Goal: Task Accomplishment & Management: Manage account settings

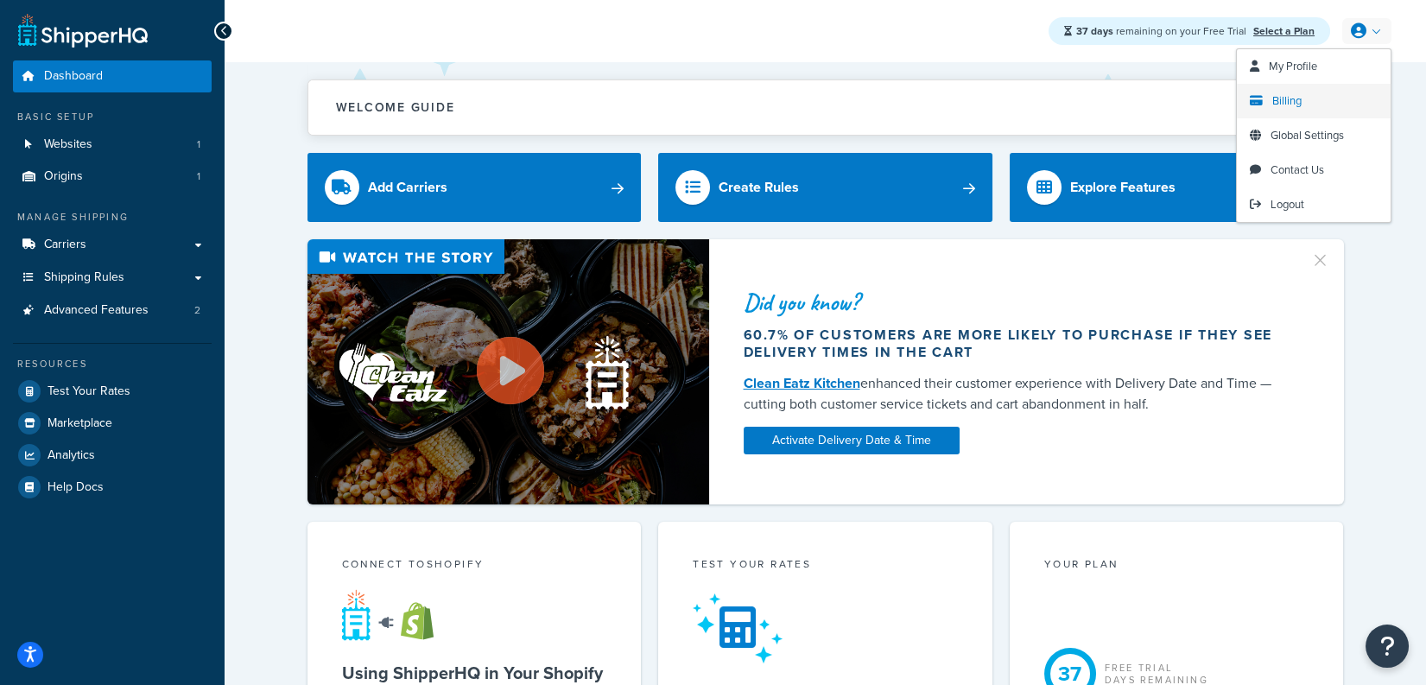
click at [1303, 91] on link "Billing" at bounding box center [1314, 101] width 154 height 35
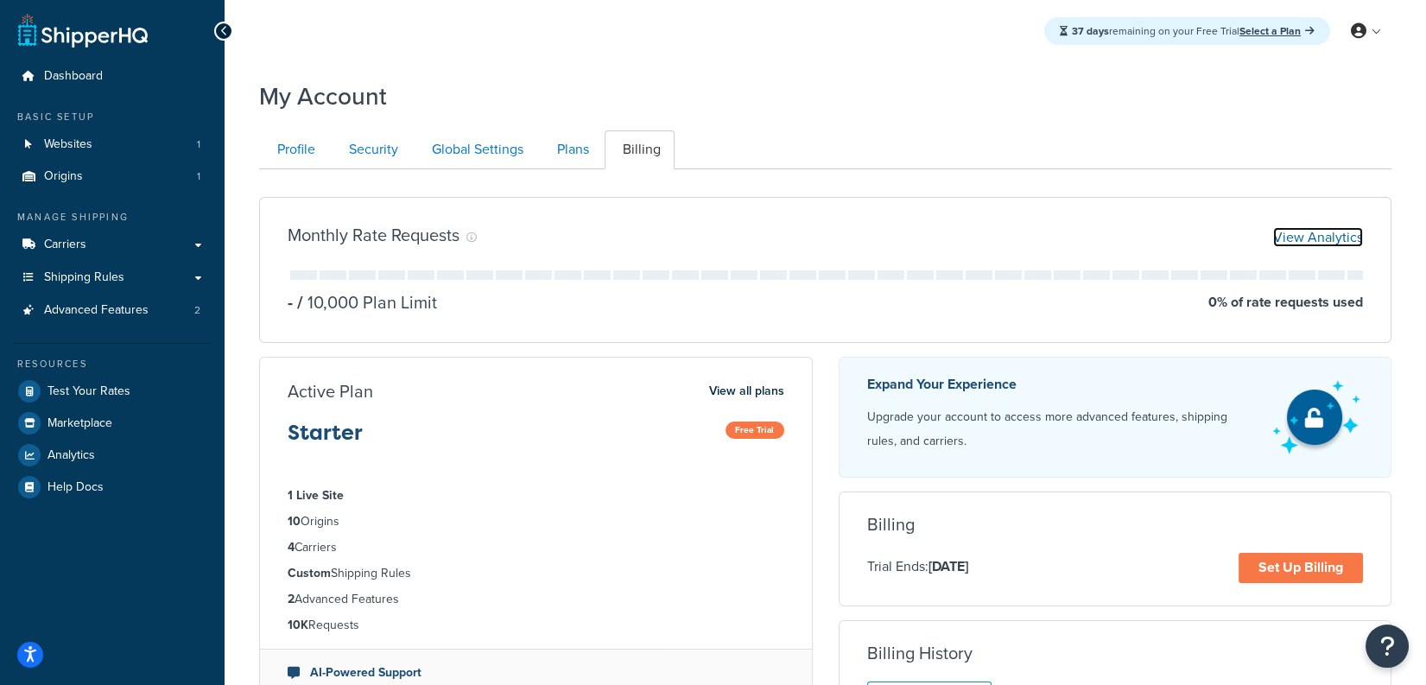
click at [1289, 235] on link "View Analytics" at bounding box center [1318, 237] width 90 height 20
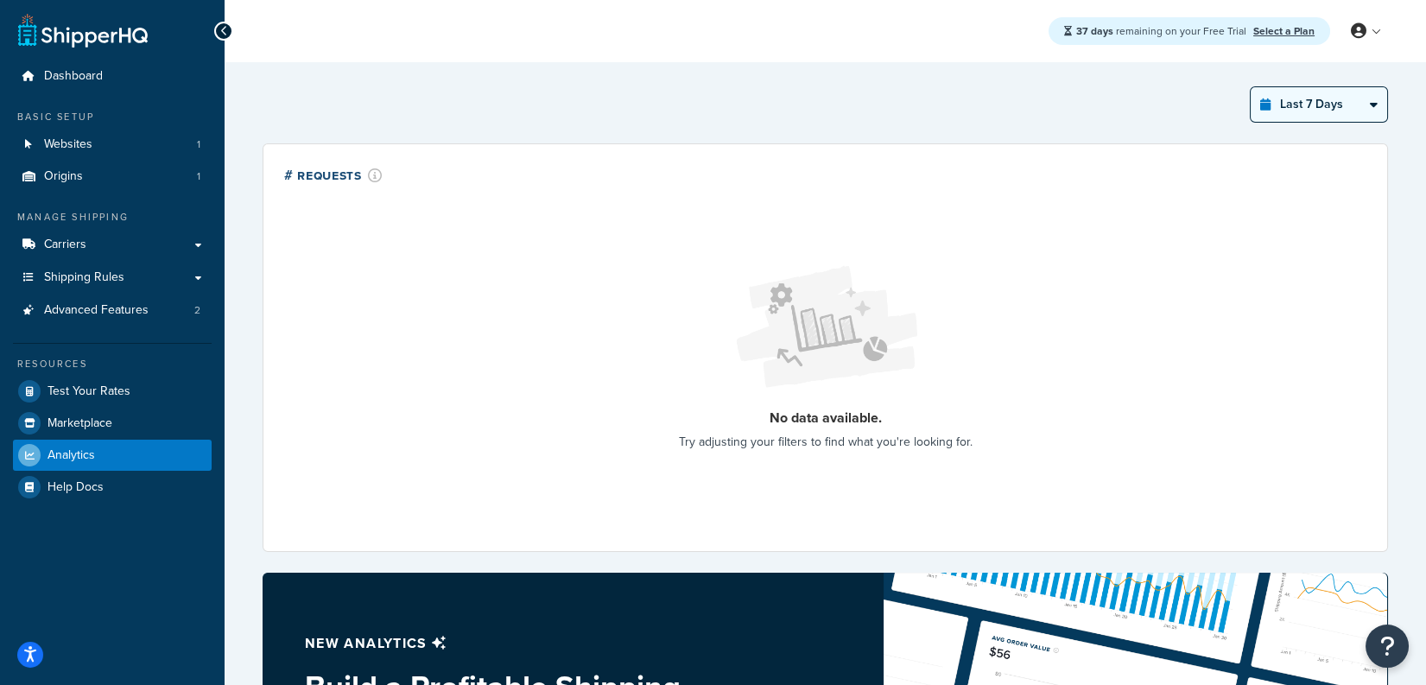
click at [1330, 115] on select "Last 24 Hours Last 7 Days Last 30 Days Last 3 Months Last 6 Months Last 12 Mont…" at bounding box center [1319, 104] width 136 height 35
select select "last_3_months"
click at [1251, 87] on select "Last 24 Hours Last 7 Days Last 30 Days Last 3 Months Last 6 Months Last 12 Mont…" at bounding box center [1319, 104] width 136 height 35
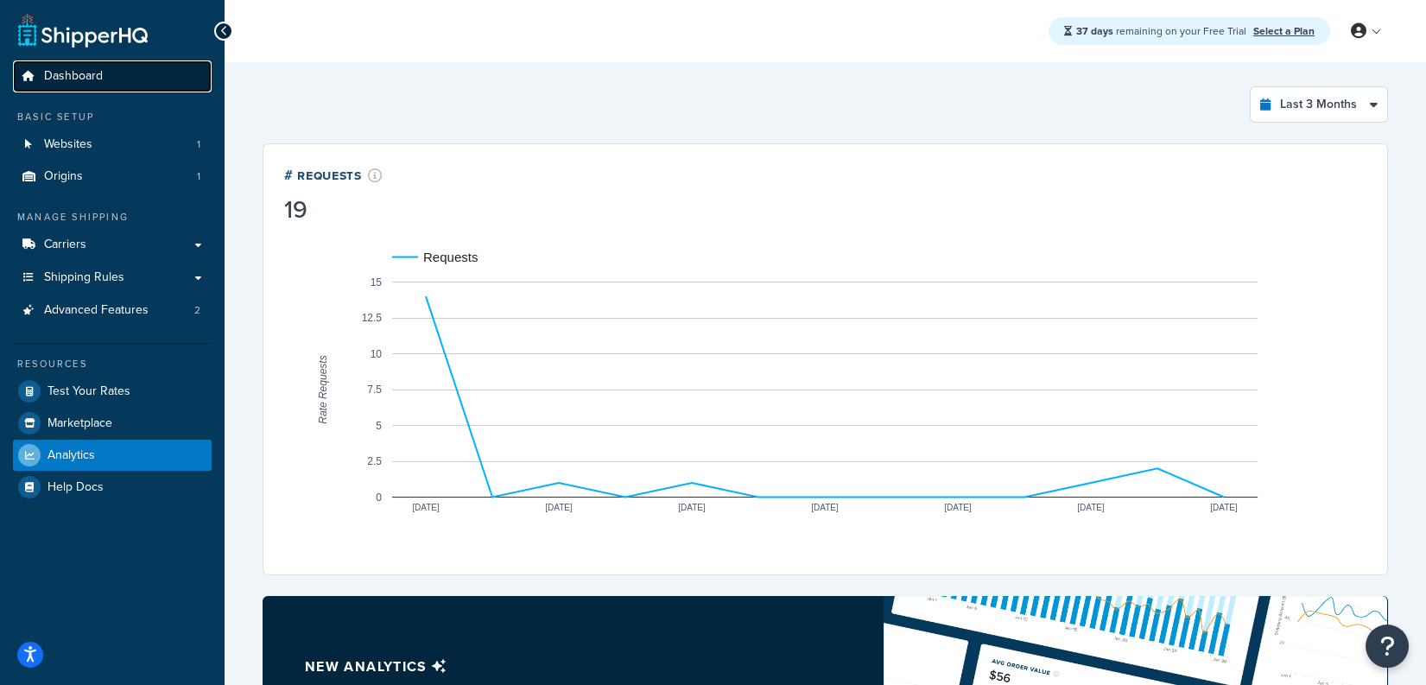
click at [139, 83] on link "Dashboard" at bounding box center [112, 76] width 199 height 32
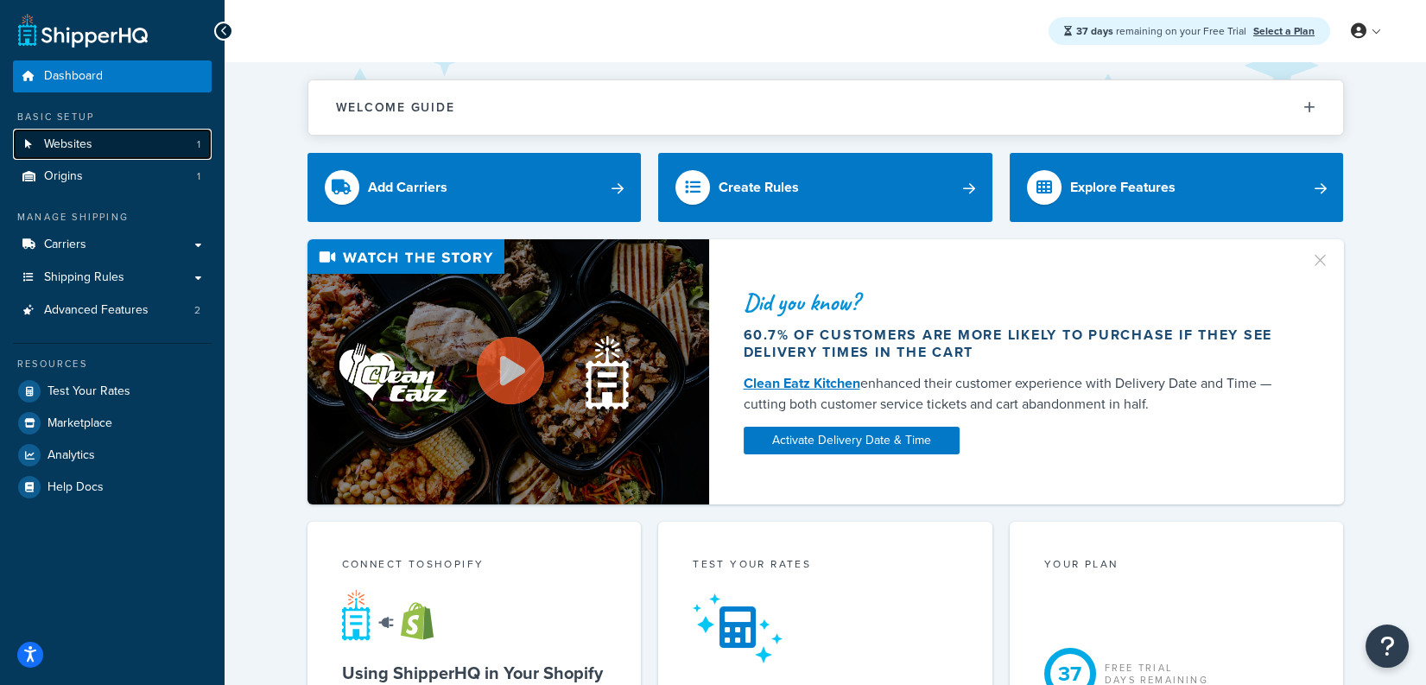
click at [180, 136] on link "Websites 1" at bounding box center [112, 145] width 199 height 32
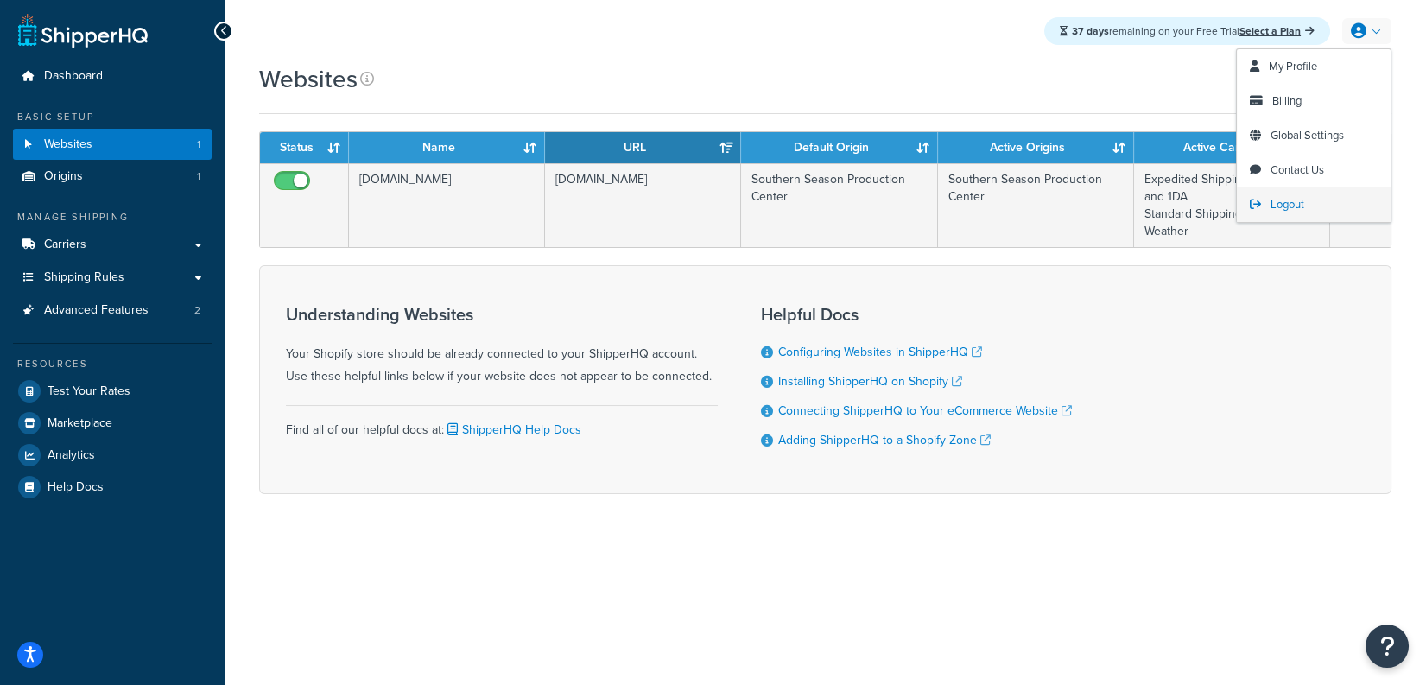
click at [1305, 198] on link "Logout" at bounding box center [1314, 204] width 154 height 35
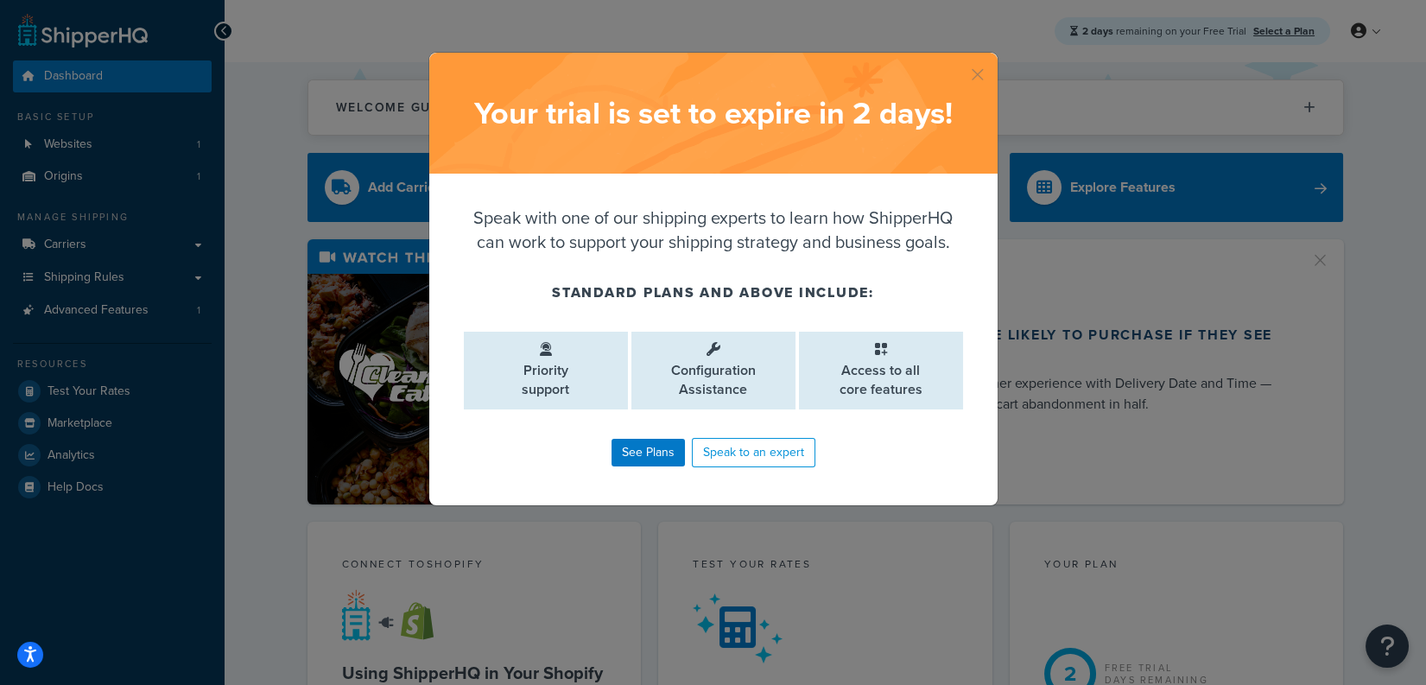
click at [993, 57] on button "button" at bounding box center [995, 55] width 4 height 4
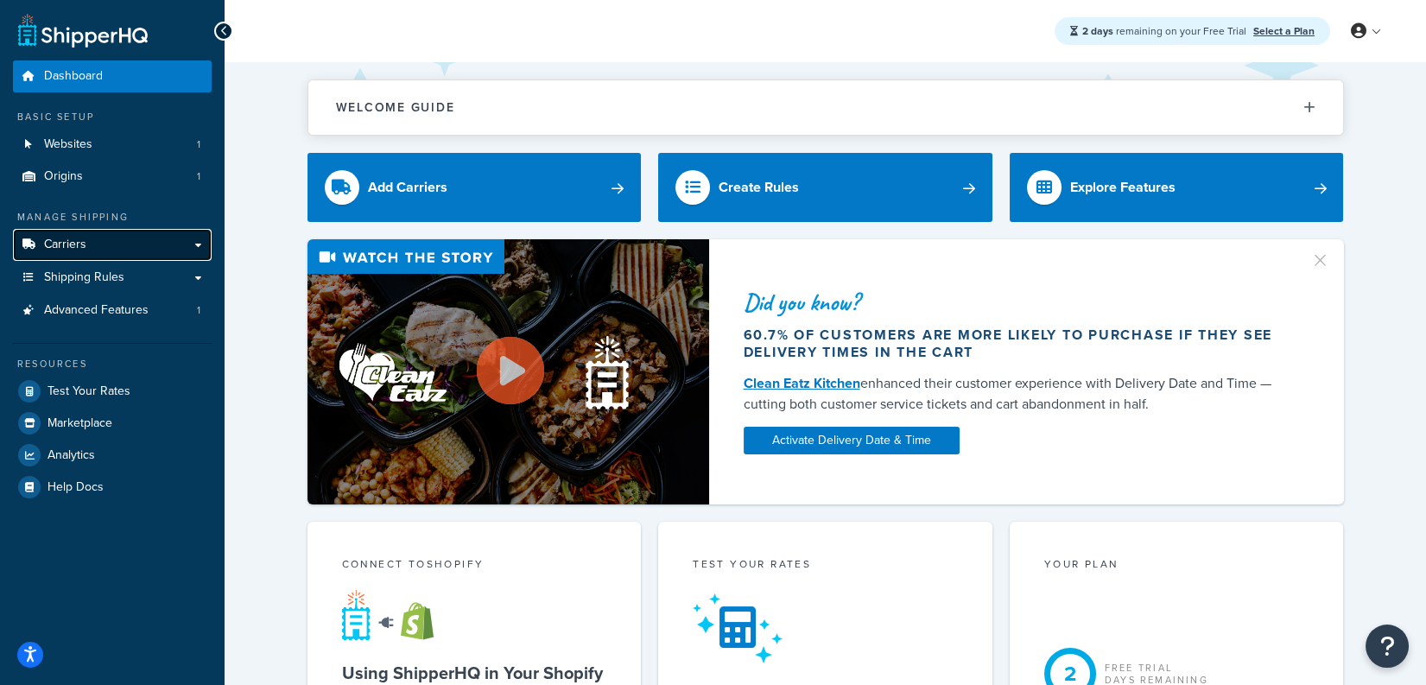
click at [177, 237] on link "Carriers" at bounding box center [112, 245] width 199 height 32
